Goal: Information Seeking & Learning: Learn about a topic

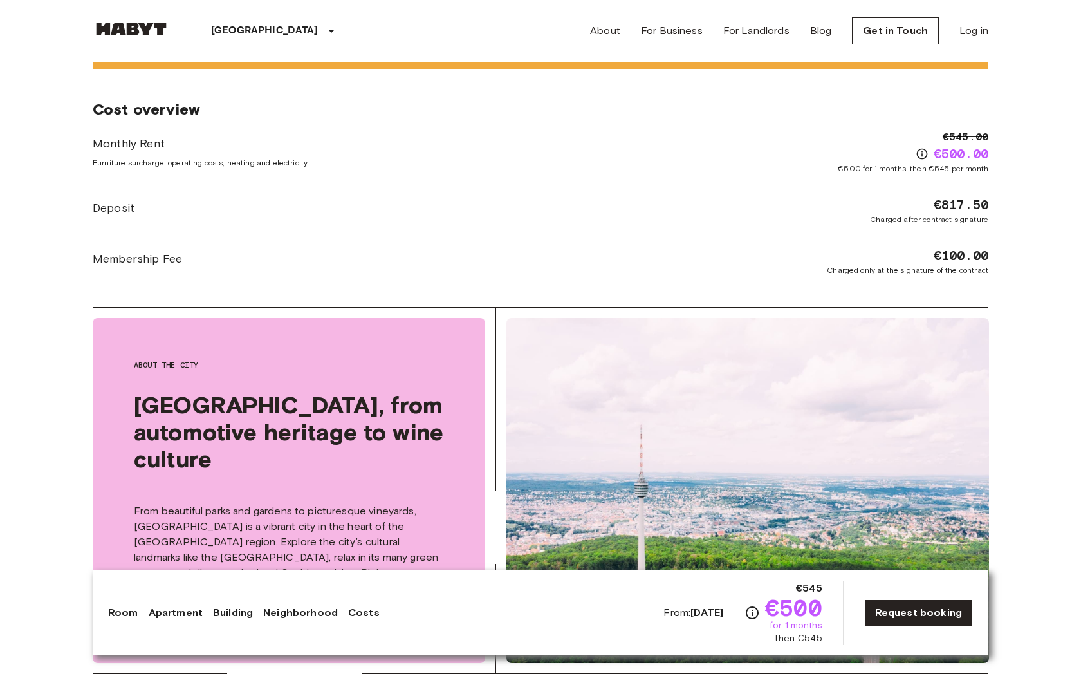
scroll to position [2408, 0]
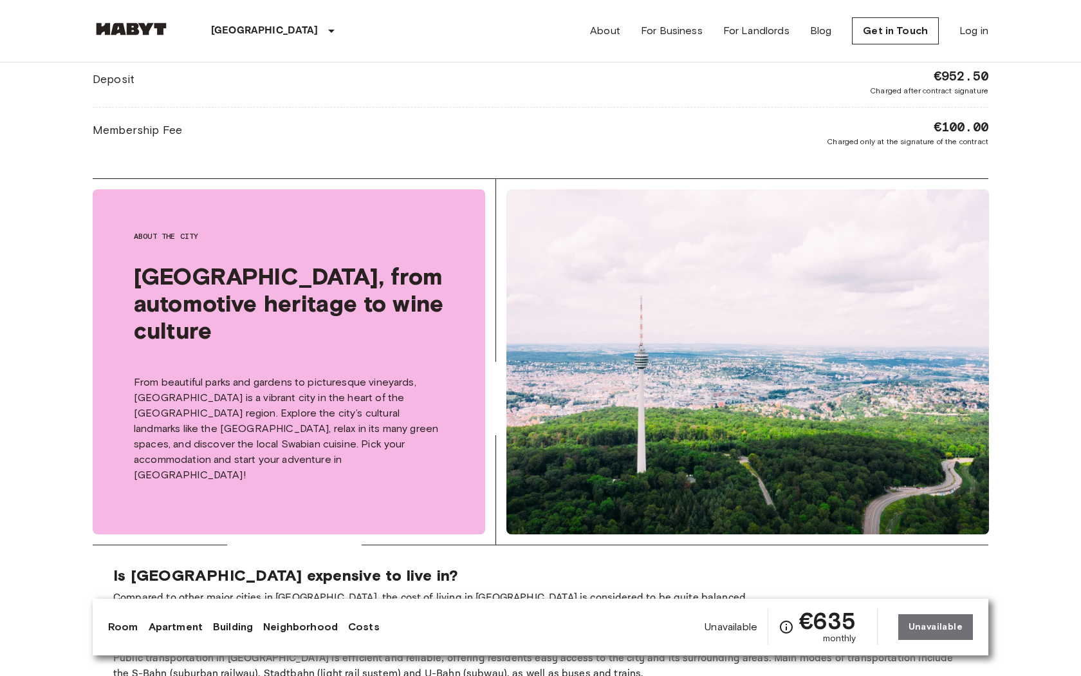
scroll to position [2408, 0]
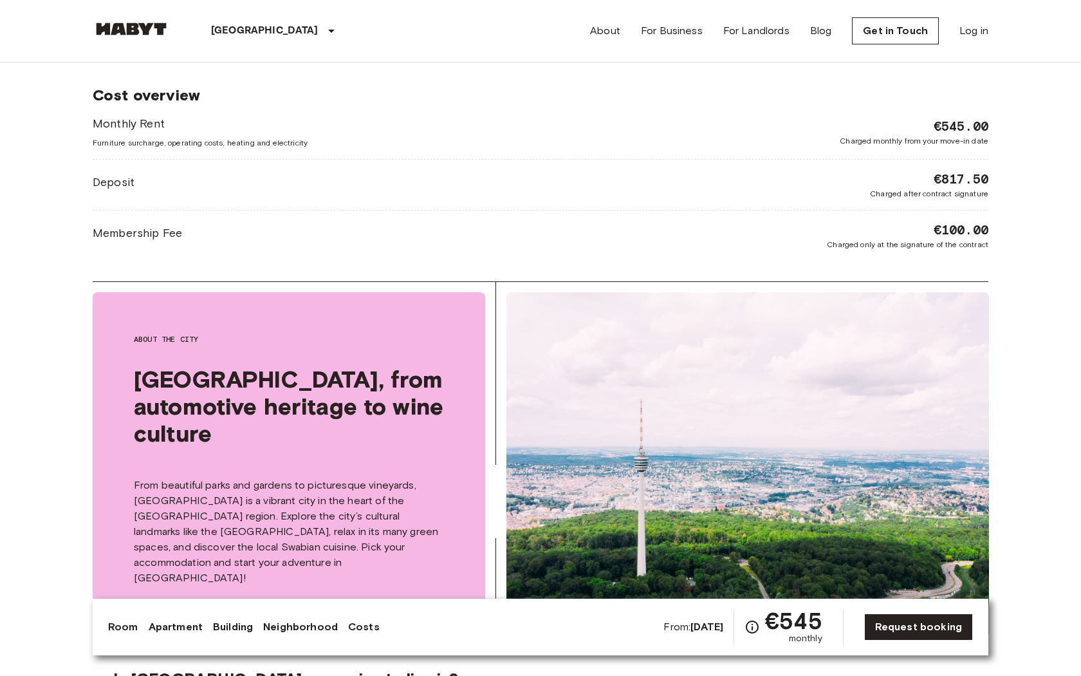
scroll to position [2408, 0]
